Goal: Check status: Check status

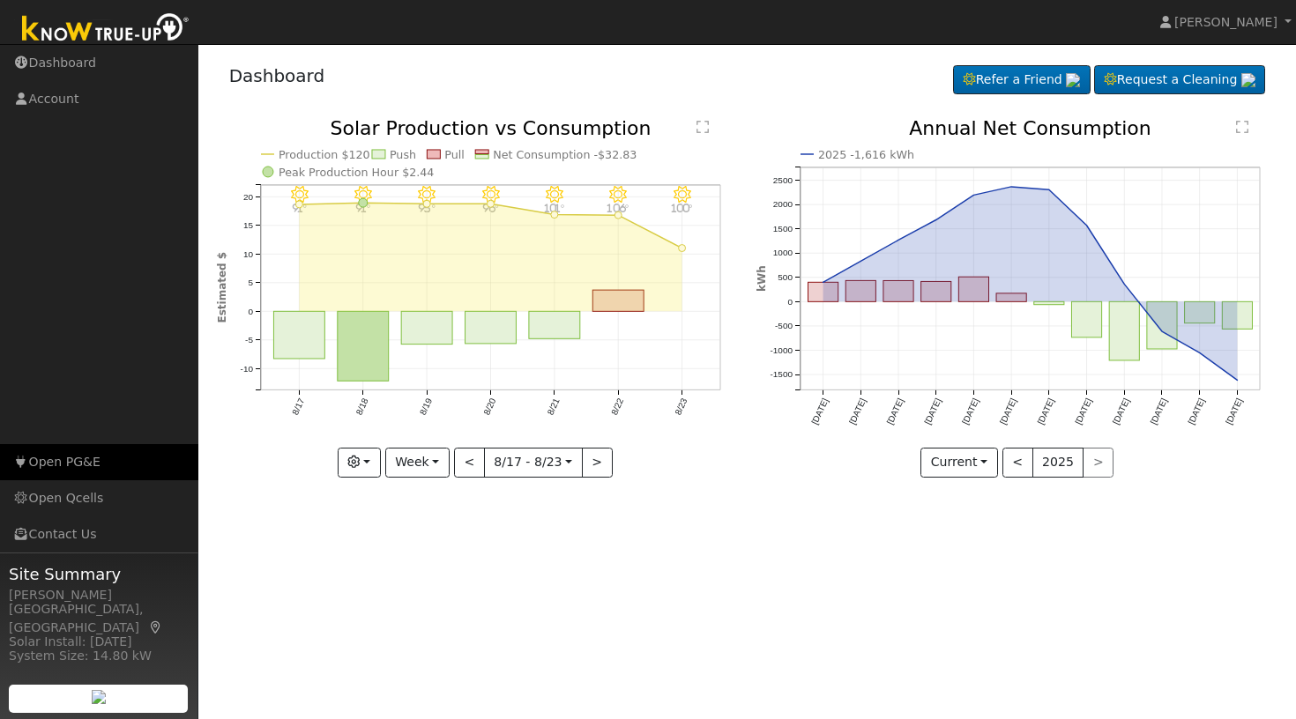
click at [82, 465] on link "Open PG&E" at bounding box center [99, 462] width 198 height 36
click at [368, 459] on button "button" at bounding box center [359, 463] width 43 height 30
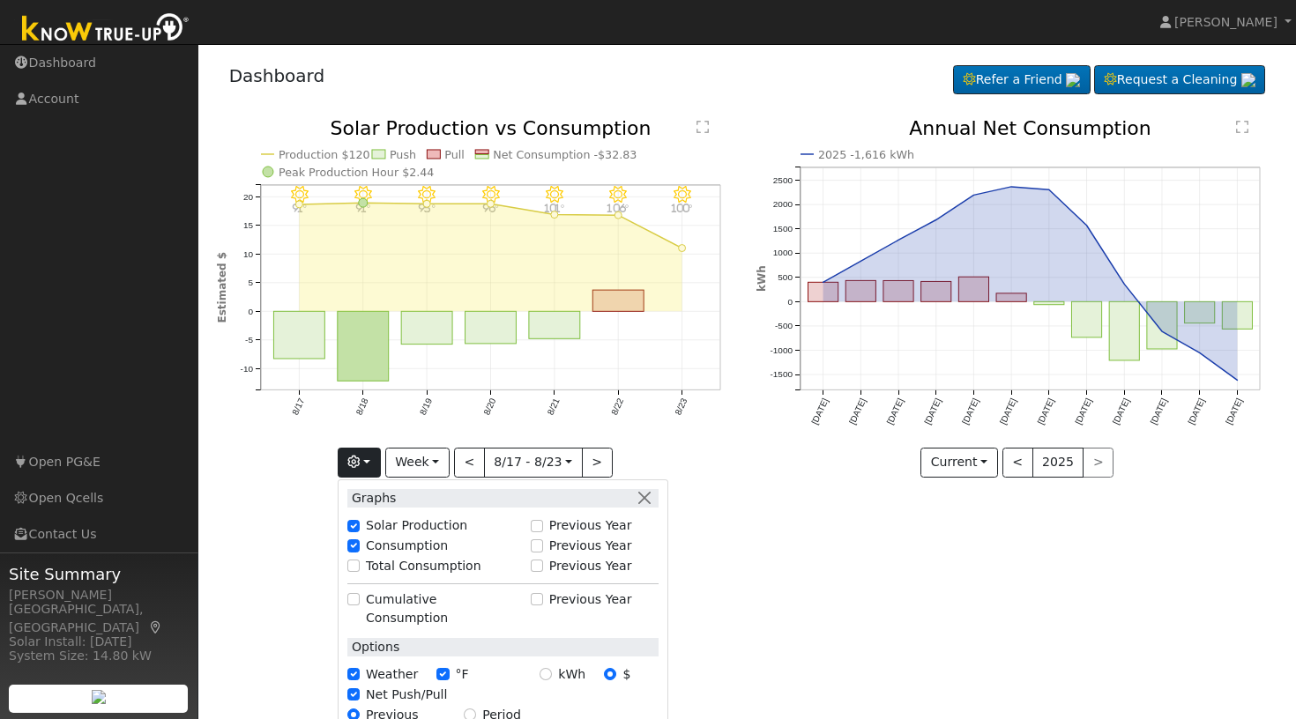
click at [550, 668] on input "kWh" at bounding box center [545, 674] width 12 height 12
radio input "true"
radio input "false"
click at [543, 521] on input "Previous Year" at bounding box center [537, 526] width 12 height 12
checkbox input "true"
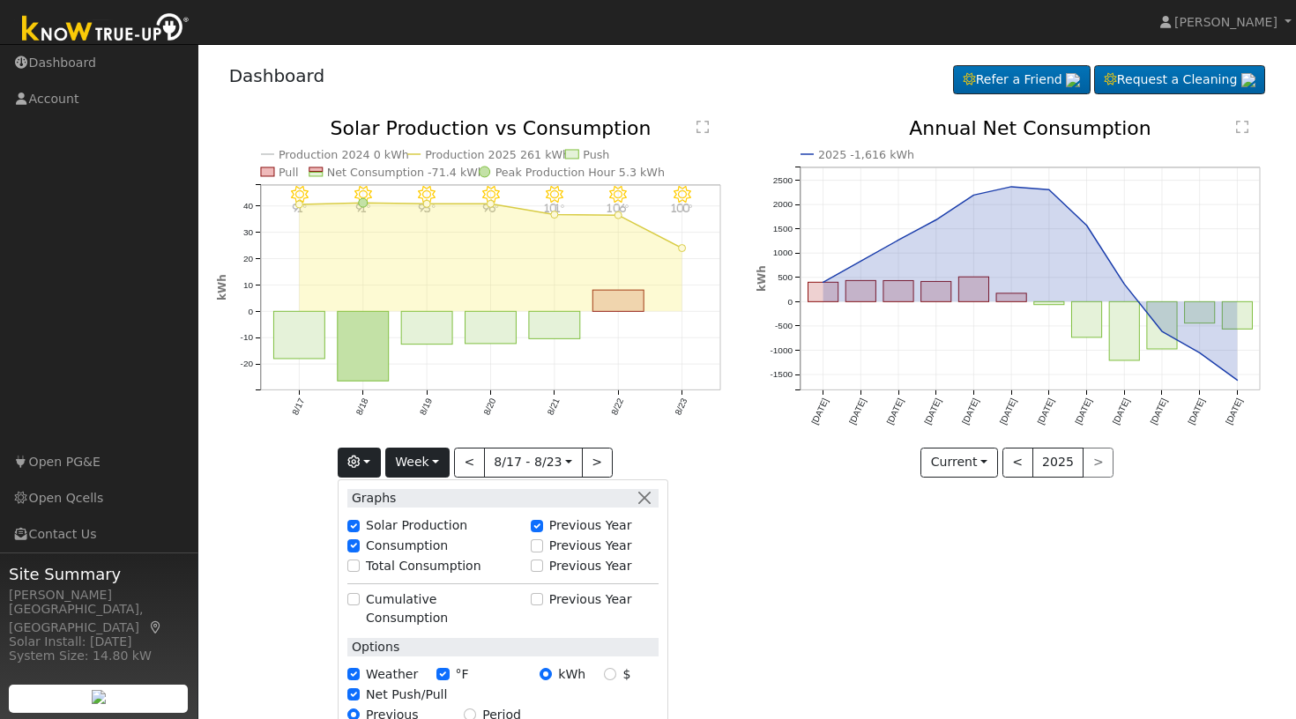
click at [440, 459] on button "Week" at bounding box center [417, 463] width 64 height 30
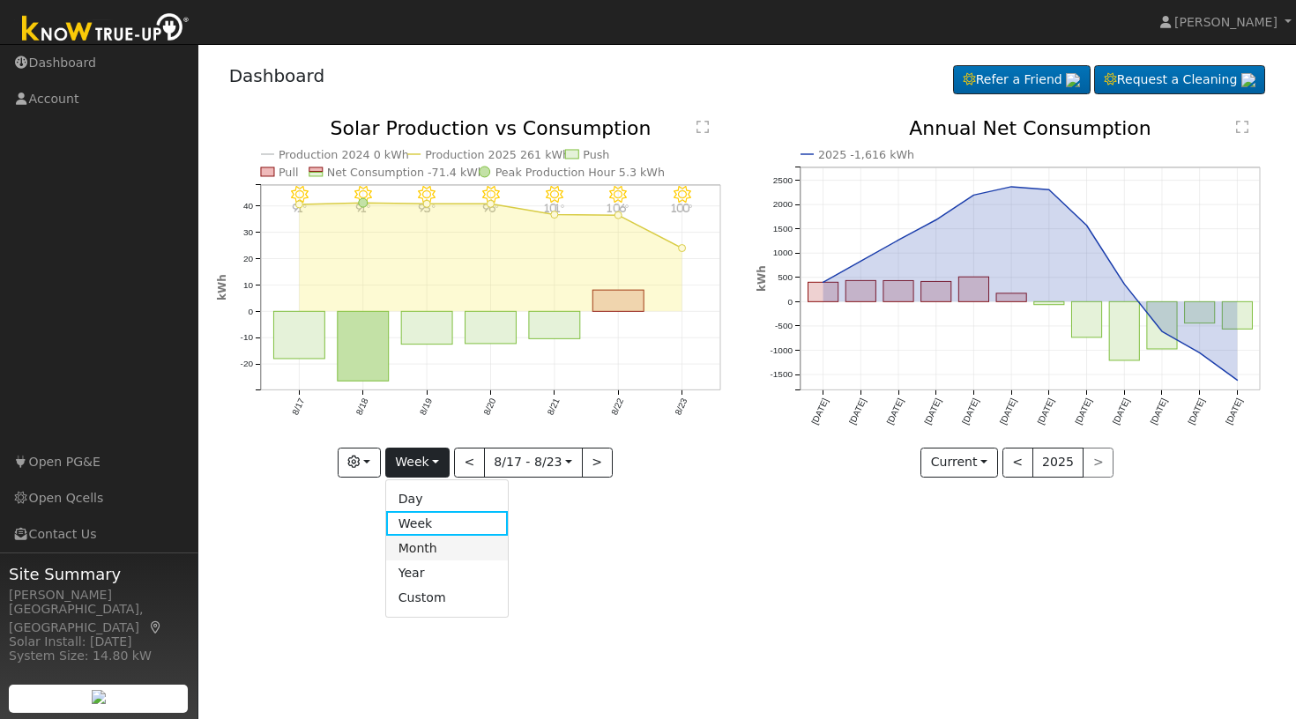
click at [435, 550] on link "Month" at bounding box center [447, 548] width 123 height 25
type input "[DATE]"
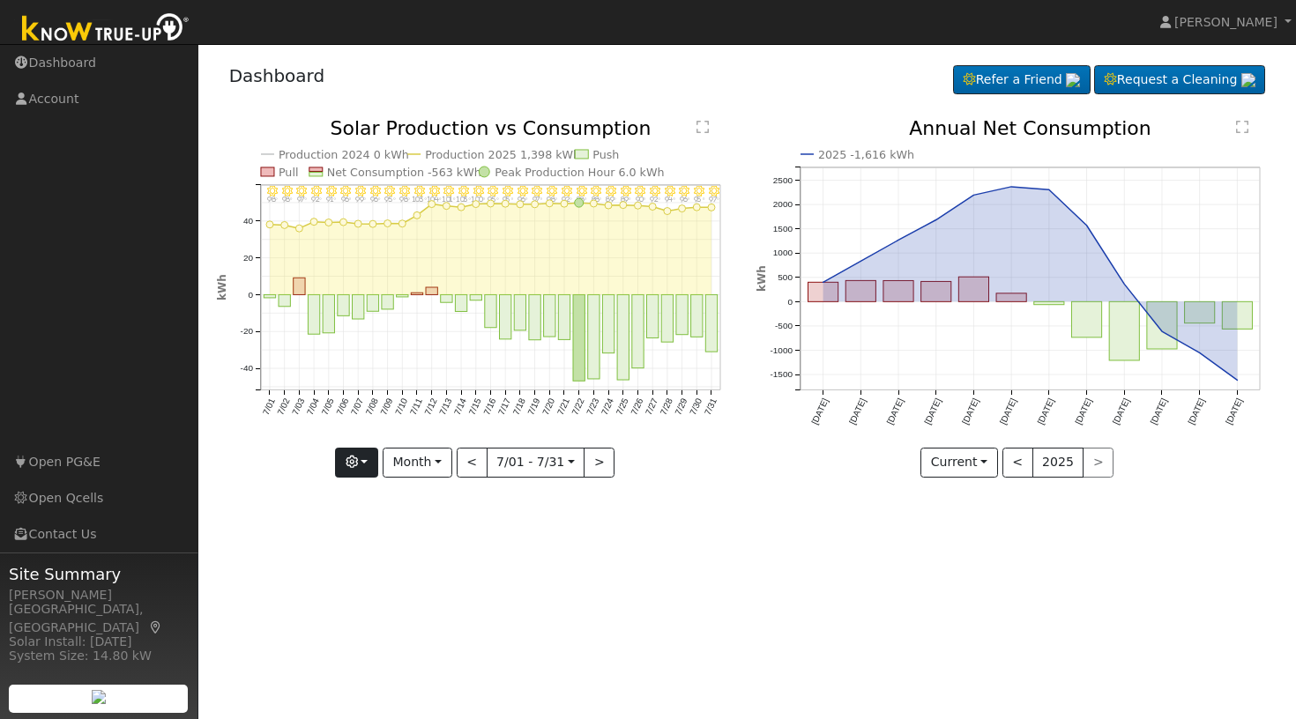
click at [368, 457] on button "button" at bounding box center [356, 463] width 43 height 30
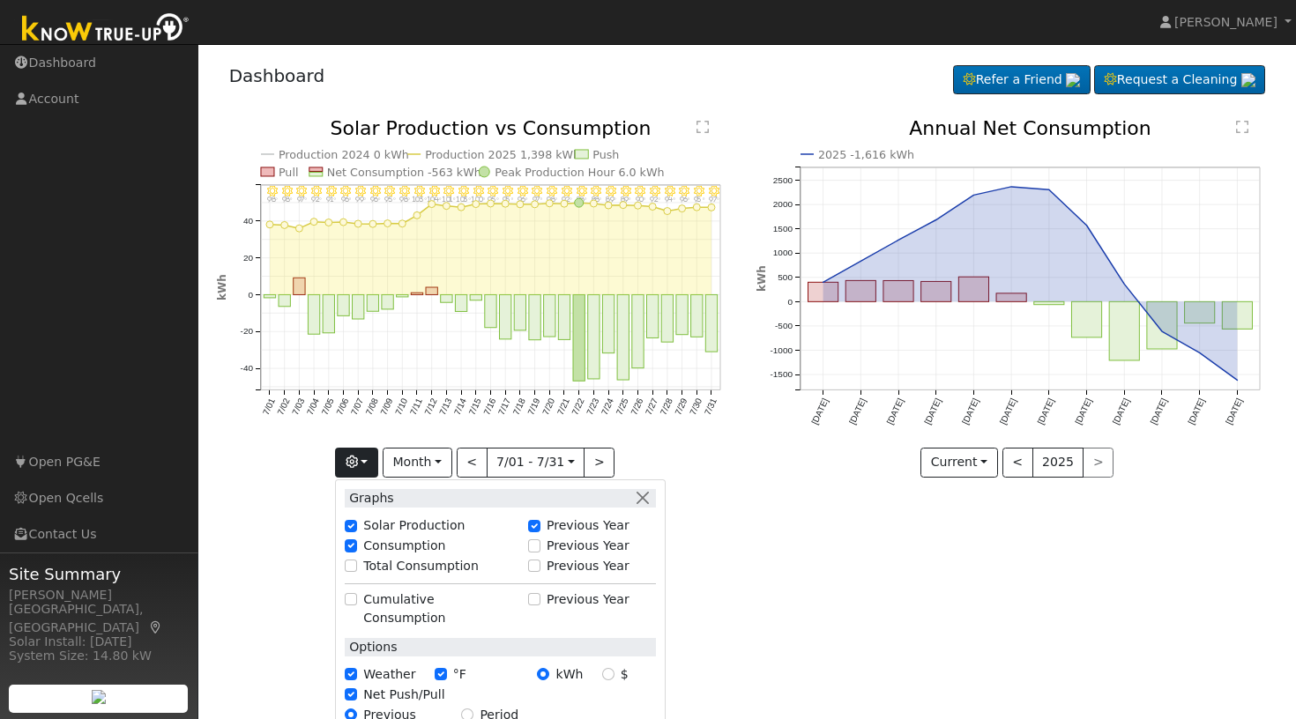
click at [540, 546] on input "Previous Year" at bounding box center [534, 545] width 12 height 12
checkbox input "true"
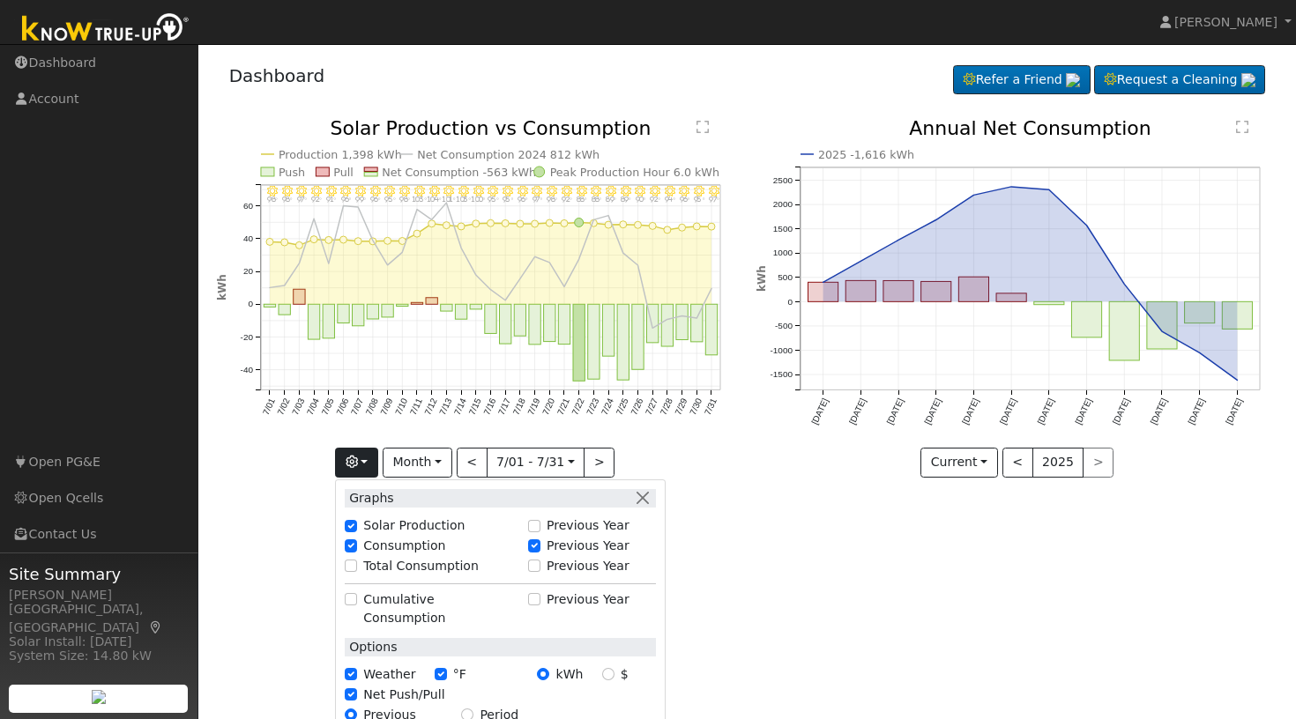
click at [534, 527] on input "Previous Year" at bounding box center [534, 526] width 12 height 12
checkbox input "true"
checkbox input "false"
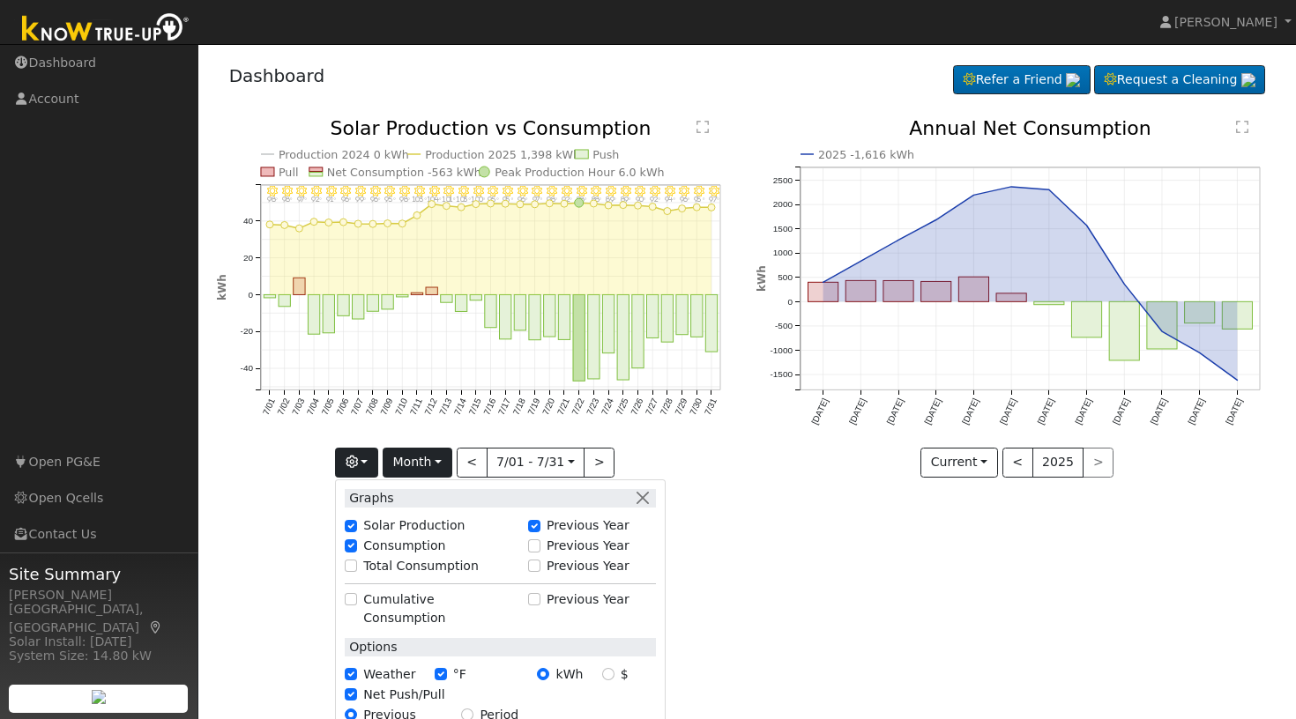
click at [442, 459] on button "Month" at bounding box center [418, 463] width 70 height 30
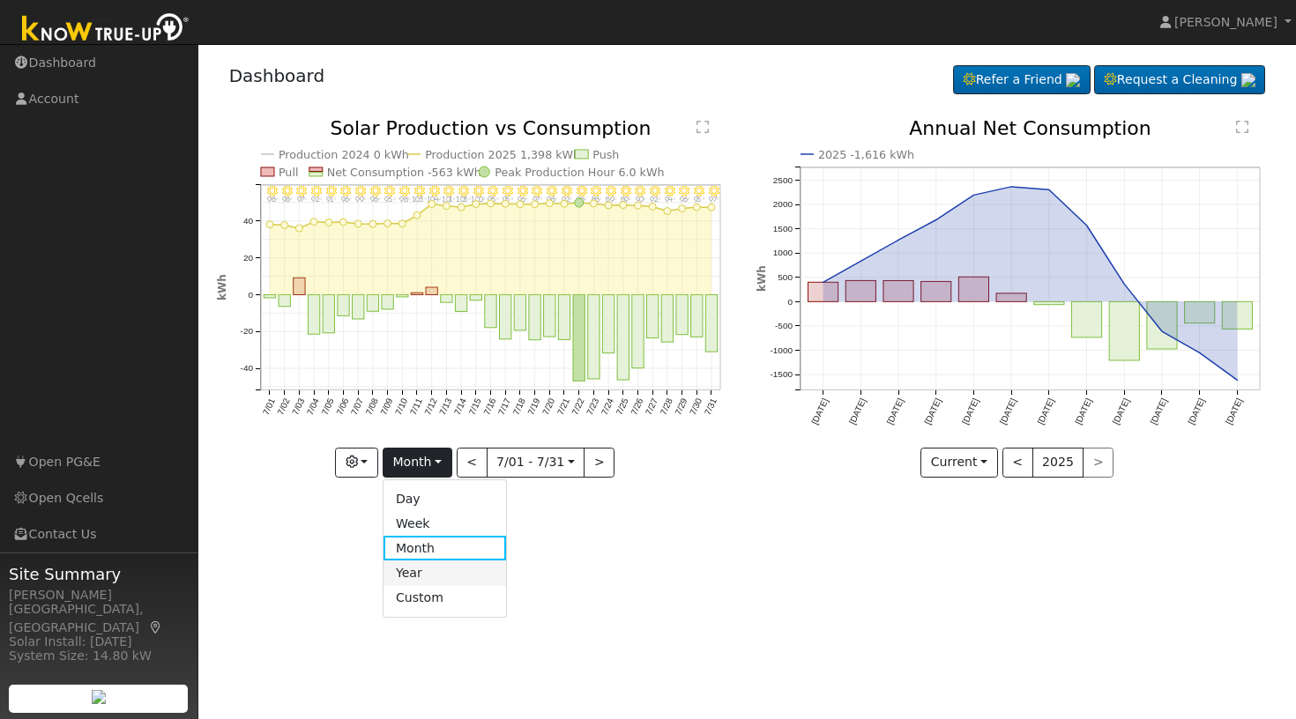
click at [425, 578] on link "Year" at bounding box center [444, 573] width 123 height 25
type input "[DATE]"
